Goal: Information Seeking & Learning: Check status

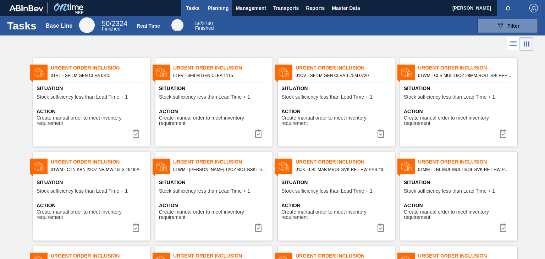
click at [212, 9] on span "Planning" at bounding box center [217, 8] width 21 height 9
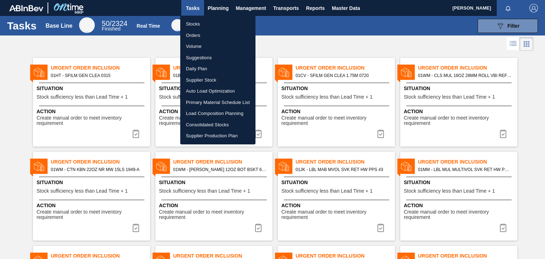
click at [204, 25] on li "Stocks" at bounding box center [217, 23] width 75 height 11
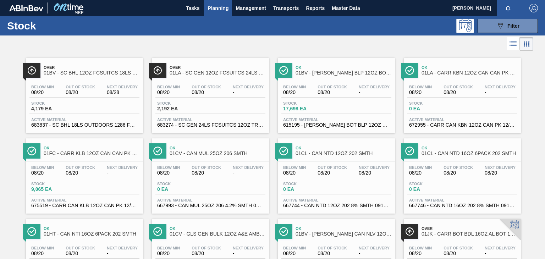
click at [214, 9] on span "Planning" at bounding box center [217, 8] width 21 height 9
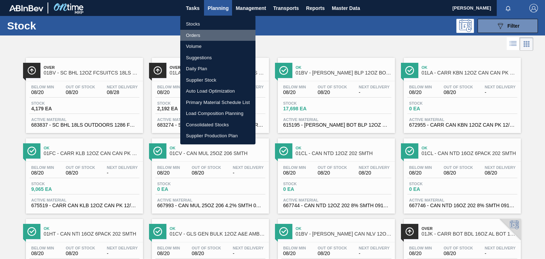
click at [193, 36] on li "Orders" at bounding box center [217, 35] width 75 height 11
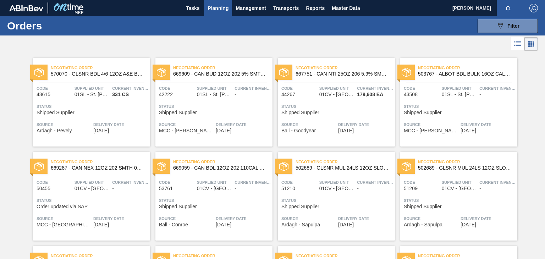
click at [176, 74] on span "669609 - CAN BUD 12OZ 202 5% SMTH 1021 GEN BEER S" at bounding box center [220, 73] width 94 height 5
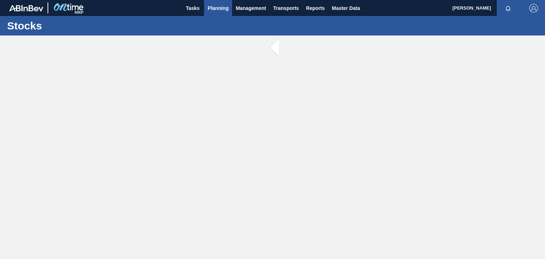
click at [215, 2] on button "Planning" at bounding box center [218, 8] width 28 height 16
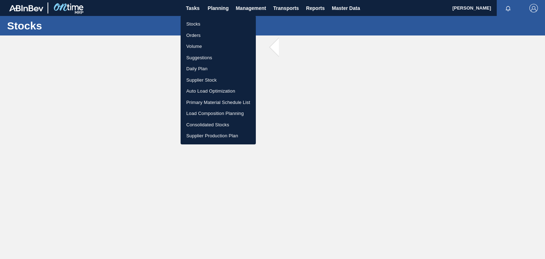
click at [200, 39] on li "Orders" at bounding box center [218, 35] width 75 height 11
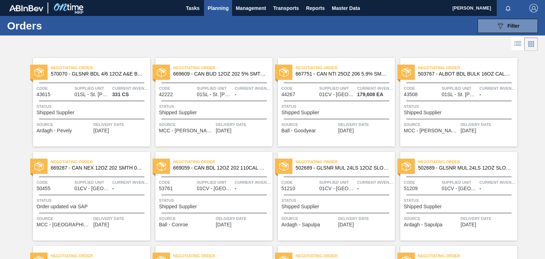
click at [315, 68] on span "Negotiating Order" at bounding box center [344, 67] width 99 height 7
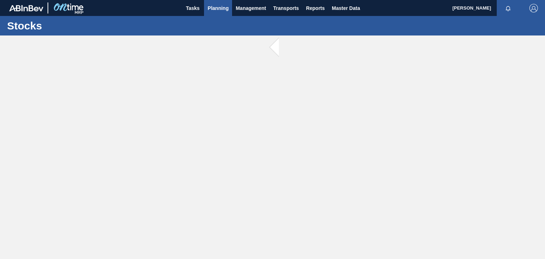
click at [211, 13] on button "Planning" at bounding box center [218, 8] width 28 height 16
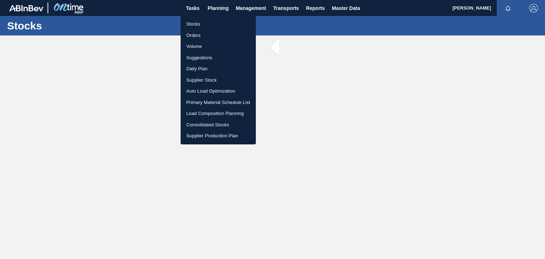
click at [211, 45] on li "Volume" at bounding box center [218, 46] width 75 height 11
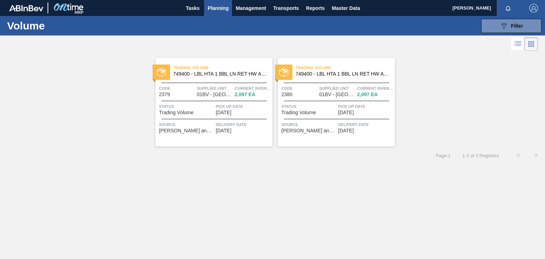
click at [229, 76] on span "749400 - LBL HTA 1 BBL LN RET HW APL 0223 #4 5% B" at bounding box center [220, 73] width 94 height 5
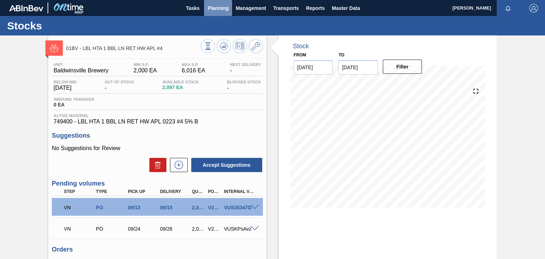
click at [211, 9] on span "Planning" at bounding box center [217, 8] width 21 height 9
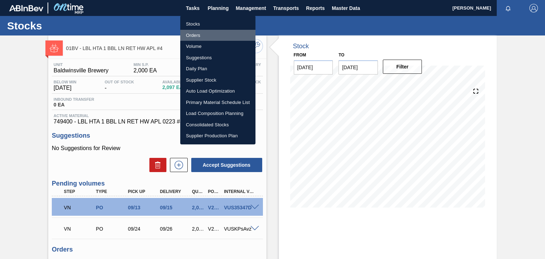
click at [207, 34] on li "Orders" at bounding box center [217, 35] width 75 height 11
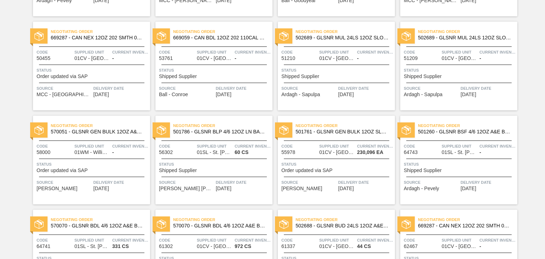
scroll to position [131, 0]
click at [349, 130] on span "501761 - GLSNR GEN BULK 12OZ SLOPE BARE LS BULK 0" at bounding box center [342, 131] width 94 height 5
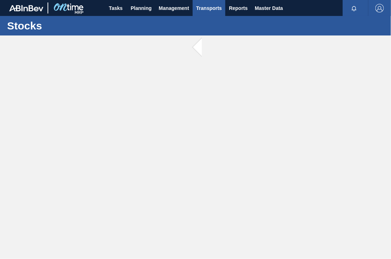
click at [198, 0] on button "Transports" at bounding box center [209, 8] width 33 height 16
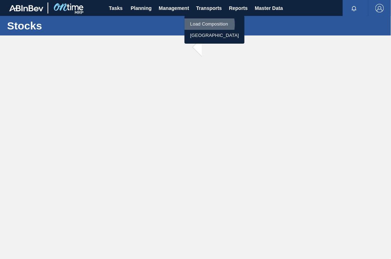
click at [200, 24] on li "Load Composition" at bounding box center [214, 23] width 60 height 11
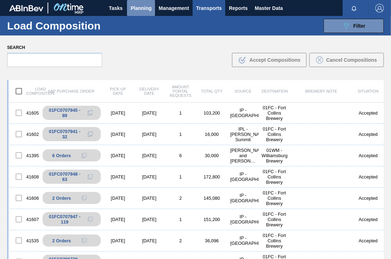
click at [132, 5] on span "Planning" at bounding box center [141, 8] width 21 height 9
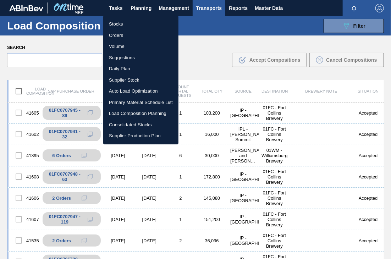
click at [123, 35] on li "Orders" at bounding box center [140, 35] width 75 height 11
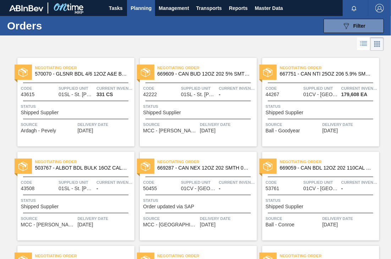
click at [89, 67] on span "Negotiating Order" at bounding box center [84, 67] width 99 height 7
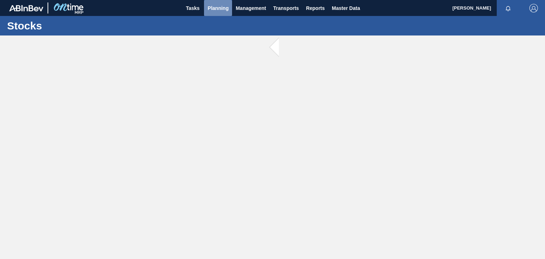
click at [224, 10] on span "Planning" at bounding box center [217, 8] width 21 height 9
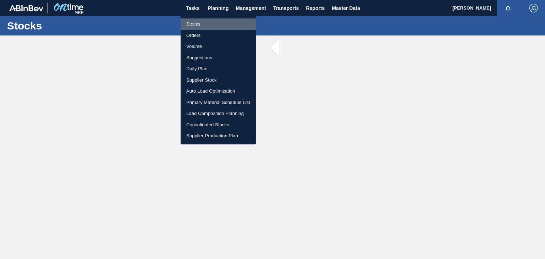
click at [201, 28] on li "Stocks" at bounding box center [218, 23] width 75 height 11
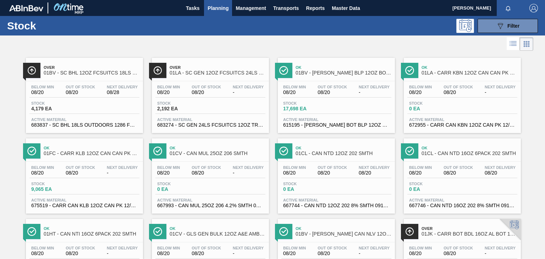
click at [453, 67] on span "Ok" at bounding box center [469, 67] width 96 height 4
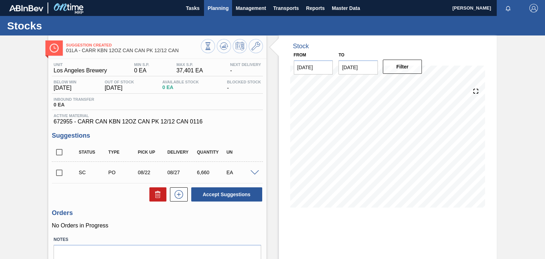
click at [208, 8] on span "Planning" at bounding box center [217, 8] width 21 height 9
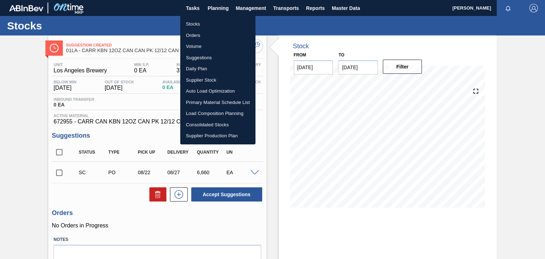
click at [34, 80] on div at bounding box center [272, 129] width 545 height 259
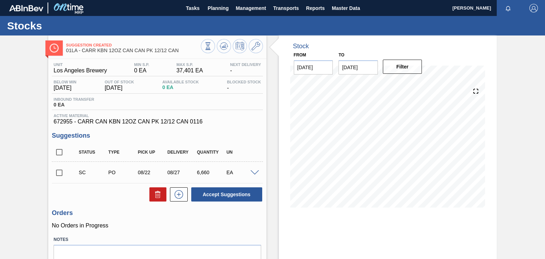
click at [21, 84] on div "Suggestion Created 01LA - [PERSON_NAME] 12OZ CAN CAN PK 12/12 CAN Unit Los Ange…" at bounding box center [272, 170] width 545 height 270
click at [209, 13] on button "Planning" at bounding box center [218, 8] width 28 height 16
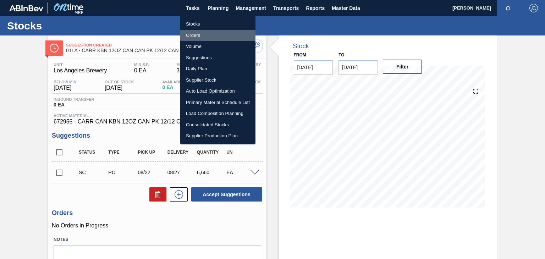
click at [207, 34] on li "Orders" at bounding box center [217, 35] width 75 height 11
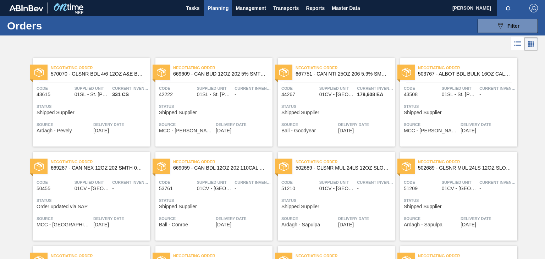
click at [303, 168] on span "502689 - GLSNR MUL 24LS 12OZ SLOPE BARE LS PREPR" at bounding box center [342, 167] width 94 height 5
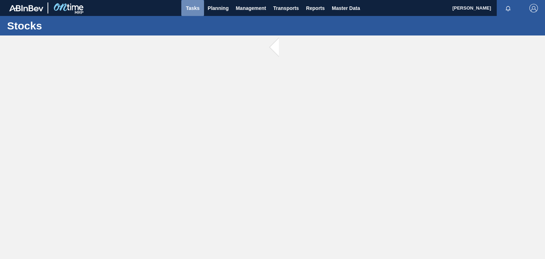
click at [192, 12] on span "Tasks" at bounding box center [193, 8] width 16 height 9
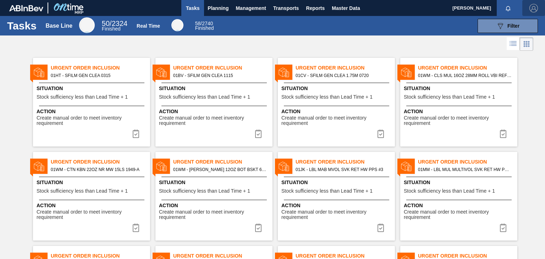
click at [528, 8] on span "button" at bounding box center [533, 8] width 17 height 9
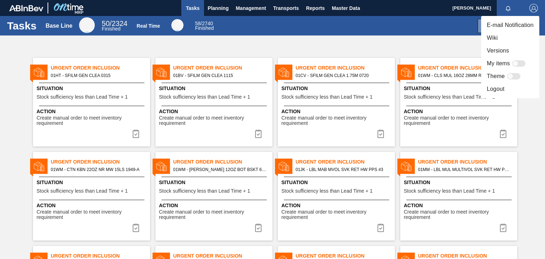
click at [509, 49] on li "Versions" at bounding box center [510, 50] width 58 height 13
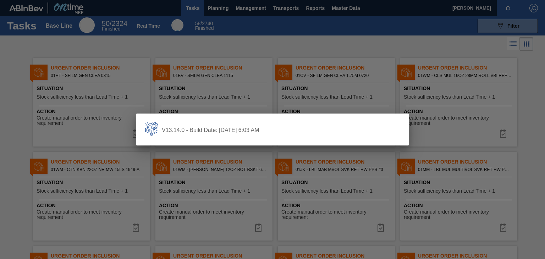
click at [148, 51] on div at bounding box center [272, 129] width 545 height 259
